Goal: Task Accomplishment & Management: Manage account settings

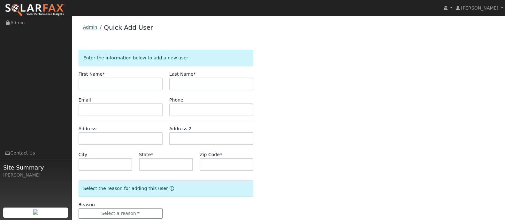
click at [89, 25] on link "Admin" at bounding box center [90, 27] width 14 height 5
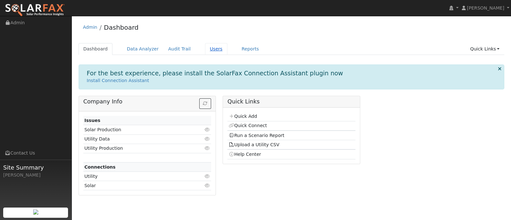
click at [207, 49] on link "Users" at bounding box center [216, 49] width 22 height 12
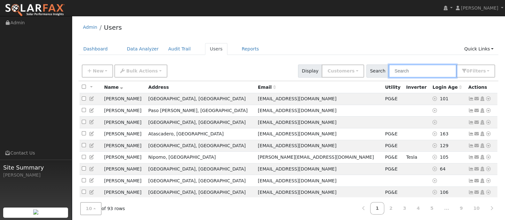
click at [416, 70] on input "text" at bounding box center [422, 70] width 68 height 13
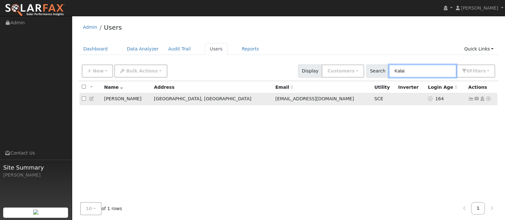
type input "Kalai"
click at [488, 100] on icon at bounding box center [488, 98] width 6 height 4
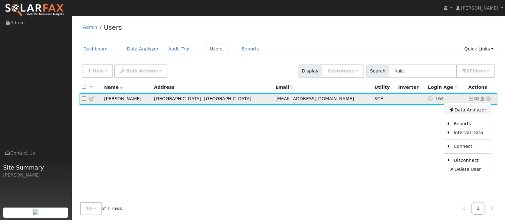
click at [473, 112] on link "Data Analyzer" at bounding box center [467, 109] width 46 height 9
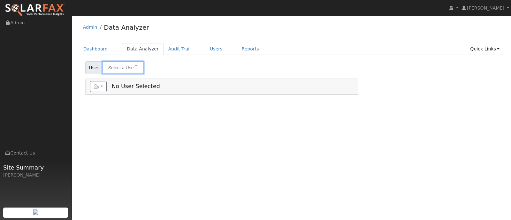
type input "[PERSON_NAME]"
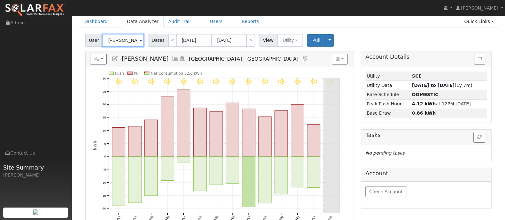
scroll to position [40, 0]
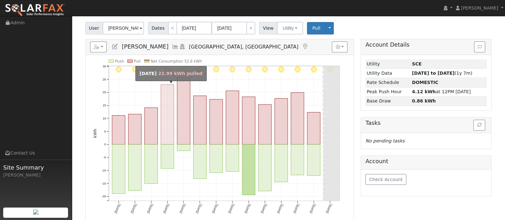
click at [167, 109] on rect "onclick=""" at bounding box center [167, 115] width 13 height 60
type input "[DATE]"
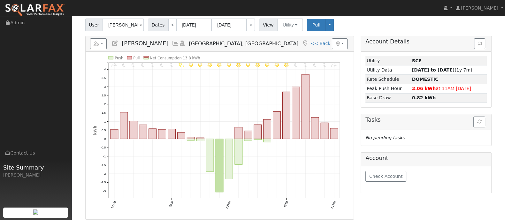
scroll to position [48, 0]
